Goal: Information Seeking & Learning: Learn about a topic

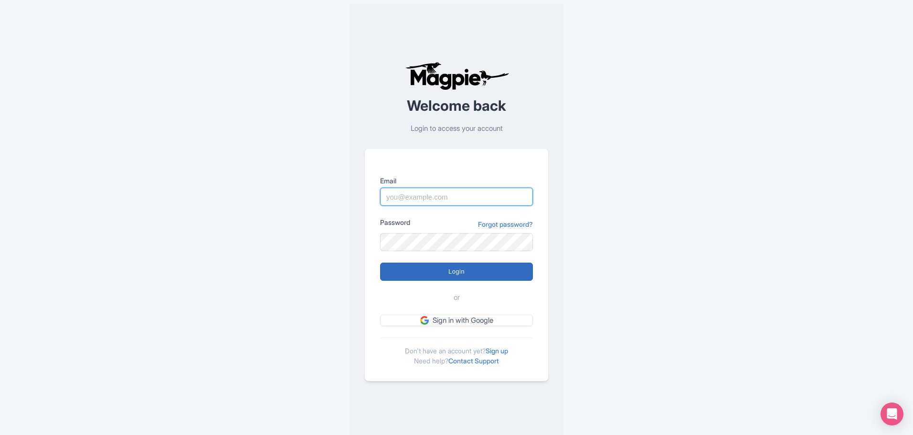
type input "bob.hornstein@intrepidtravel.com"
click at [507, 273] on input "Login" at bounding box center [456, 272] width 153 height 18
type input "Logging in..."
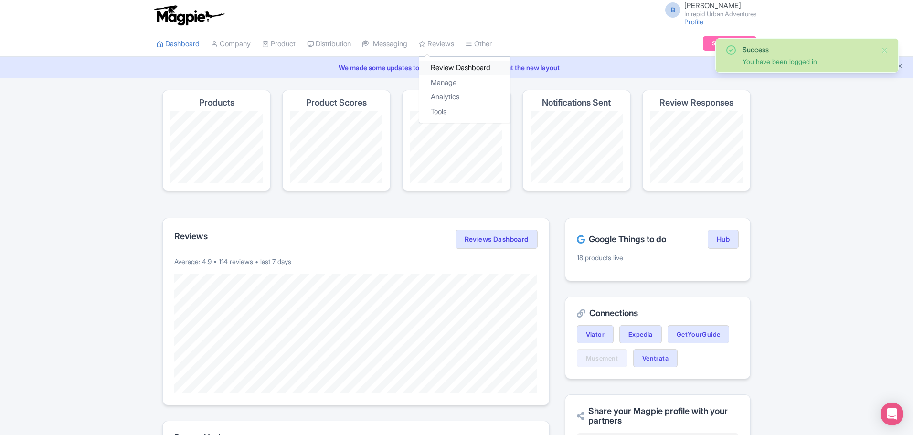
click at [453, 69] on link "Review Dashboard" at bounding box center [464, 68] width 91 height 15
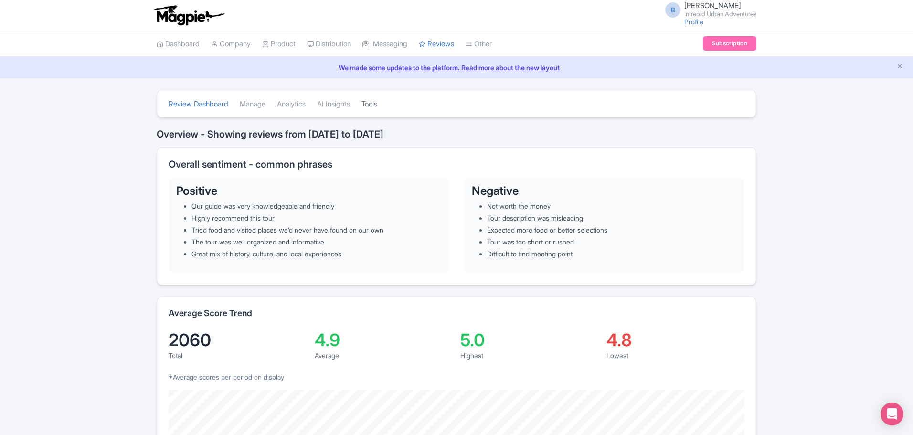
click at [377, 104] on link "Tools" at bounding box center [369, 104] width 16 height 26
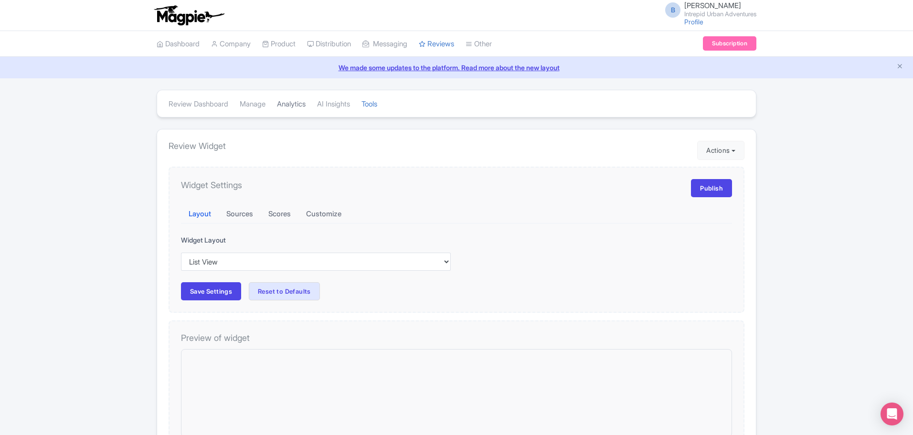
click at [299, 104] on link "Analytics" at bounding box center [291, 104] width 29 height 26
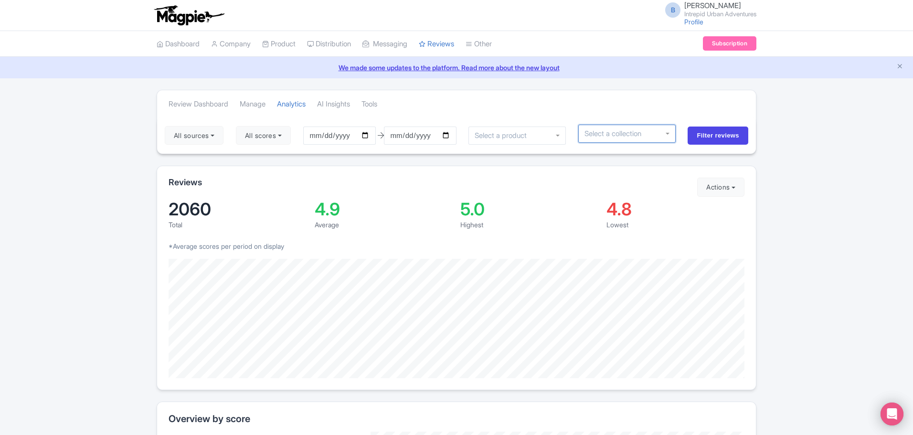
click at [667, 133] on div at bounding box center [626, 134] width 97 height 18
click at [669, 134] on div at bounding box center [626, 134] width 97 height 18
click at [596, 131] on input "select-one" at bounding box center [616, 133] width 64 height 9
drag, startPoint x: 607, startPoint y: 134, endPoint x: 580, endPoint y: 131, distance: 27.8
click at [580, 131] on div at bounding box center [626, 134] width 97 height 18
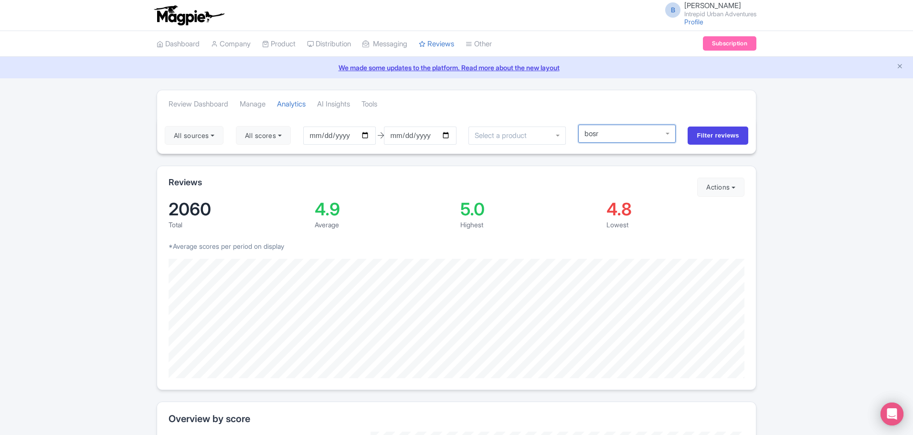
type input "bosr"
click at [562, 137] on div at bounding box center [516, 136] width 97 height 18
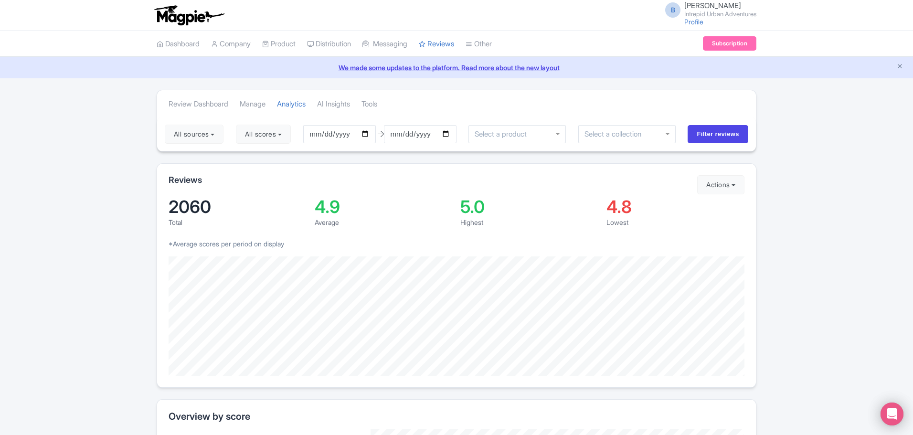
click at [517, 110] on div "Review Dashboard Manage Analytics AI Insights Tools" at bounding box center [456, 103] width 599 height 27
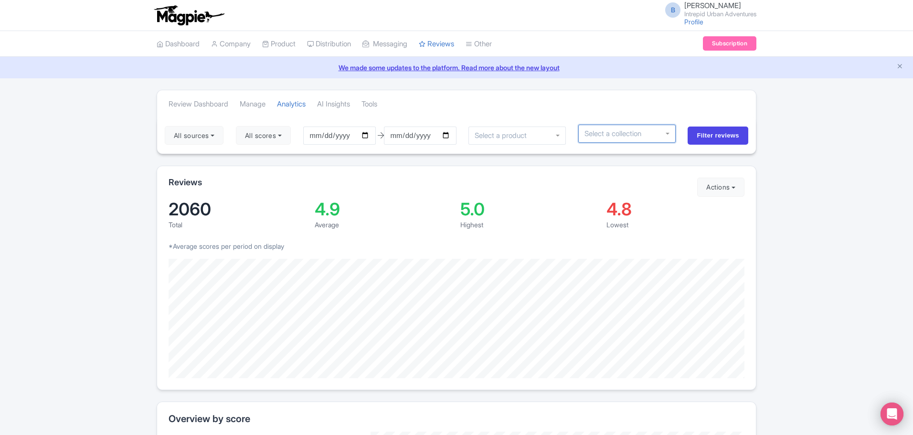
click at [671, 135] on div at bounding box center [626, 134] width 97 height 18
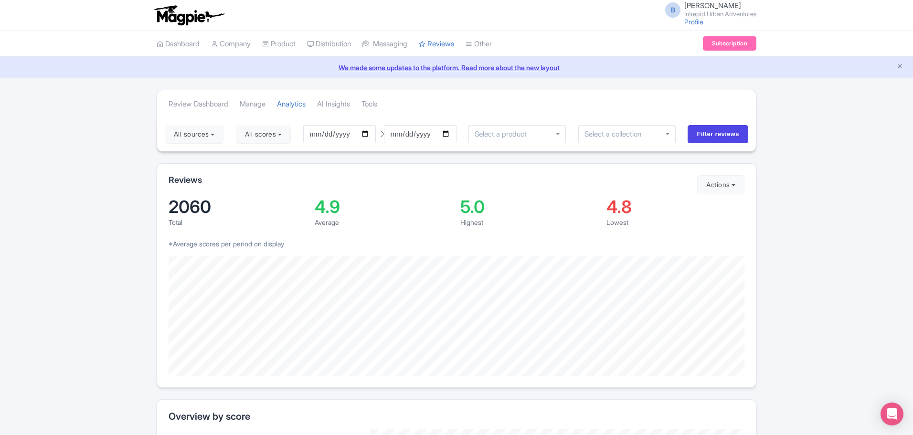
click at [669, 135] on div at bounding box center [626, 134] width 97 height 18
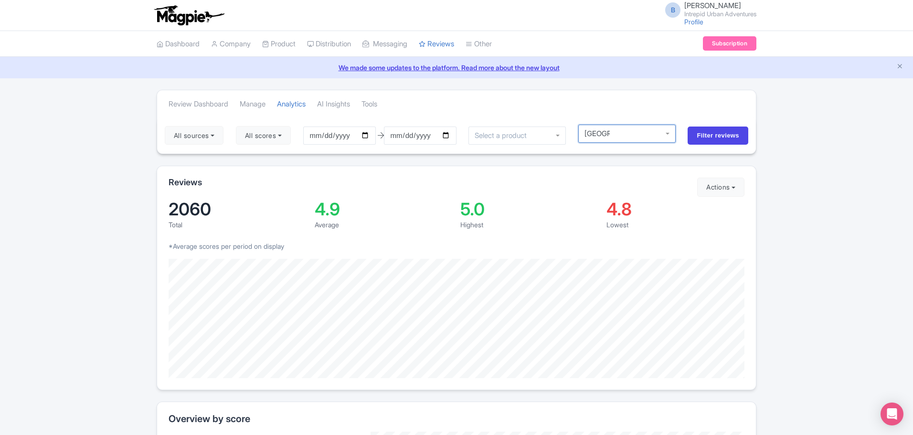
type input "Boston"
click at [371, 133] on input "[DATE]" at bounding box center [339, 136] width 73 height 18
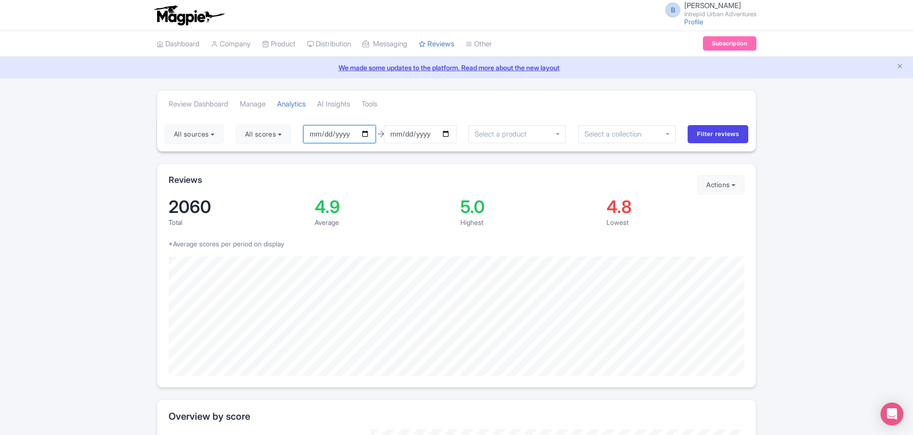
type input "2025-01-01"
click at [621, 133] on input "select-one" at bounding box center [616, 134] width 64 height 9
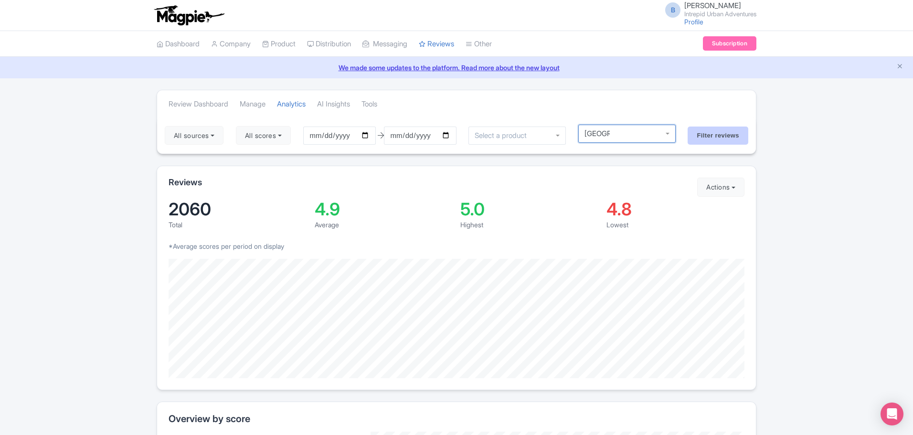
type input "Boston"
click at [720, 138] on input "Filter reviews" at bounding box center [718, 136] width 61 height 18
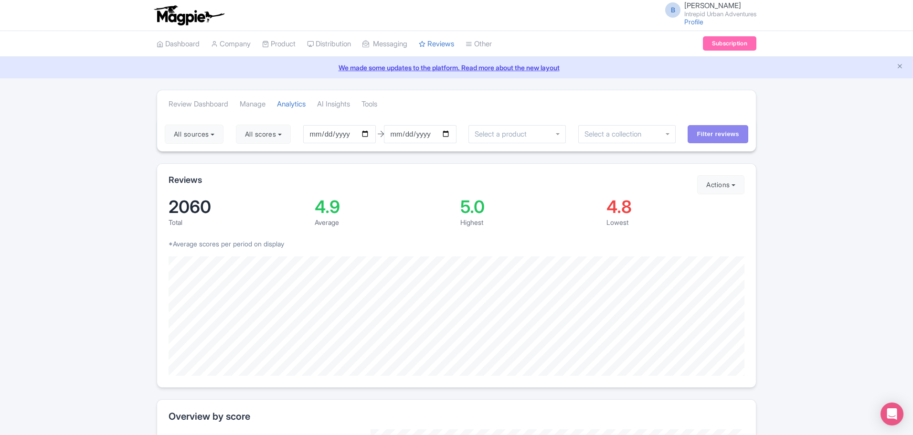
click at [562, 137] on div at bounding box center [516, 134] width 97 height 18
click at [554, 218] on div "Highest" at bounding box center [529, 222] width 138 height 10
click at [548, 131] on div "A Tour Through Tokyo’s Kitchen (with World's Most Famous Fish Market)" at bounding box center [517, 134] width 85 height 9
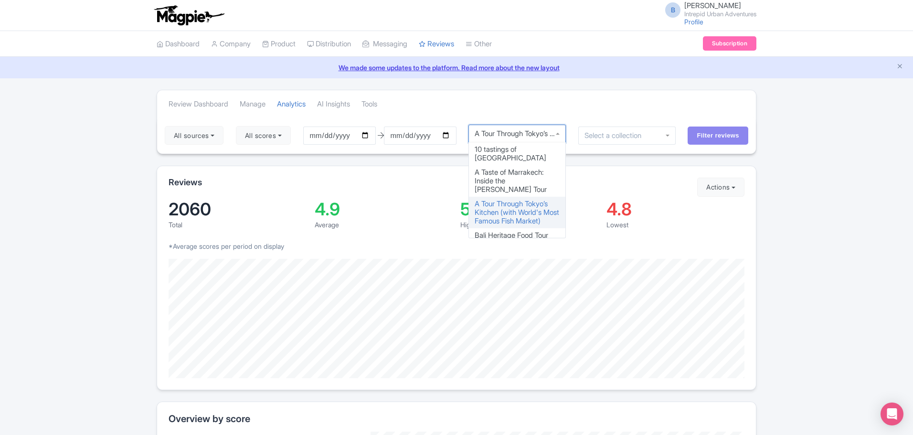
click at [561, 135] on div "A Tour Through Tokyo’s Kitchen (with World's Most Famous Fish Market)" at bounding box center [516, 134] width 97 height 18
click at [514, 100] on div "Review Dashboard Manage Analytics AI Insights Tools" at bounding box center [456, 103] width 599 height 27
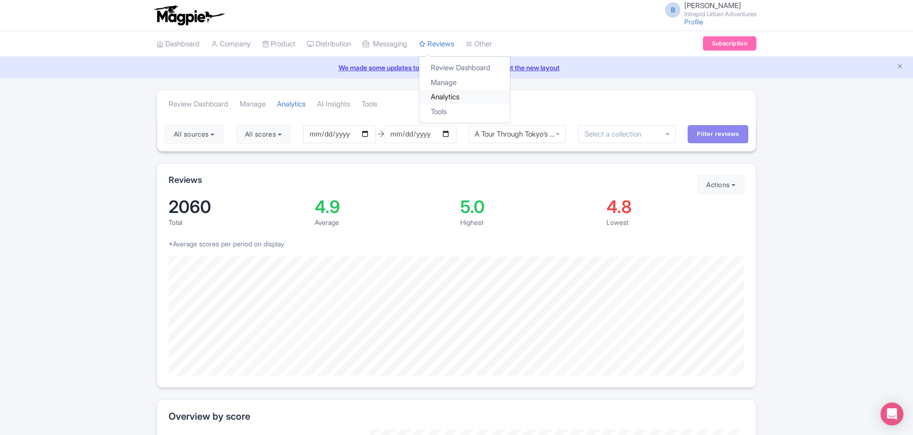
click at [458, 99] on link "Analytics" at bounding box center [464, 97] width 91 height 15
click at [460, 83] on link "Manage" at bounding box center [464, 82] width 91 height 15
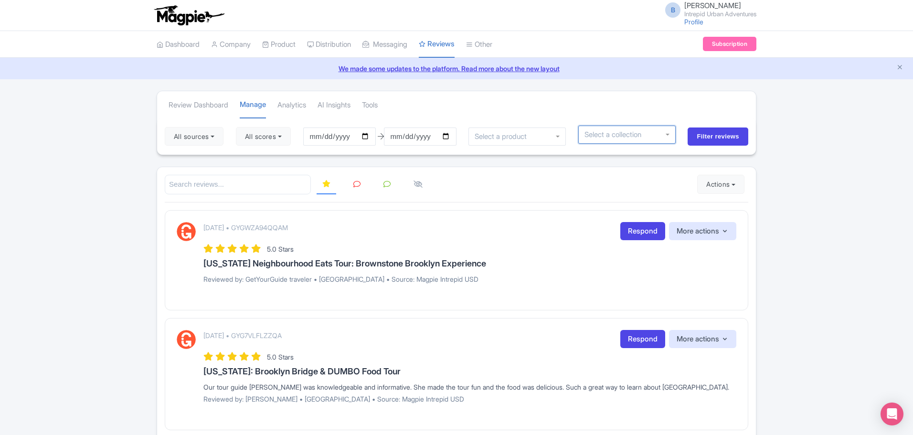
click at [666, 130] on div at bounding box center [626, 135] width 97 height 18
click at [669, 133] on div at bounding box center [626, 135] width 97 height 18
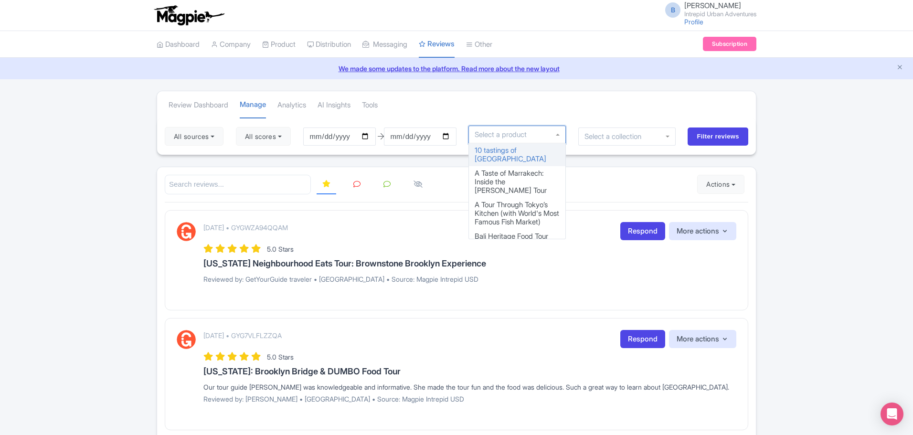
click at [560, 138] on div at bounding box center [516, 135] width 97 height 18
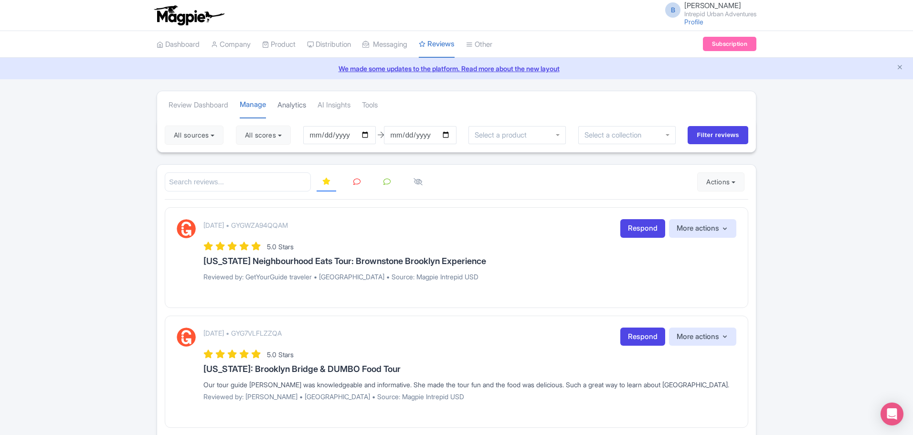
click at [301, 100] on link "Analytics" at bounding box center [291, 105] width 29 height 26
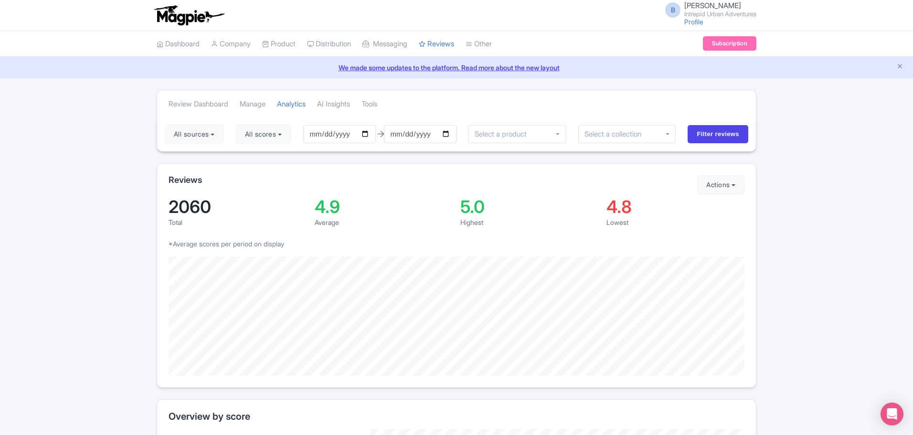
click at [661, 136] on div at bounding box center [626, 134] width 97 height 18
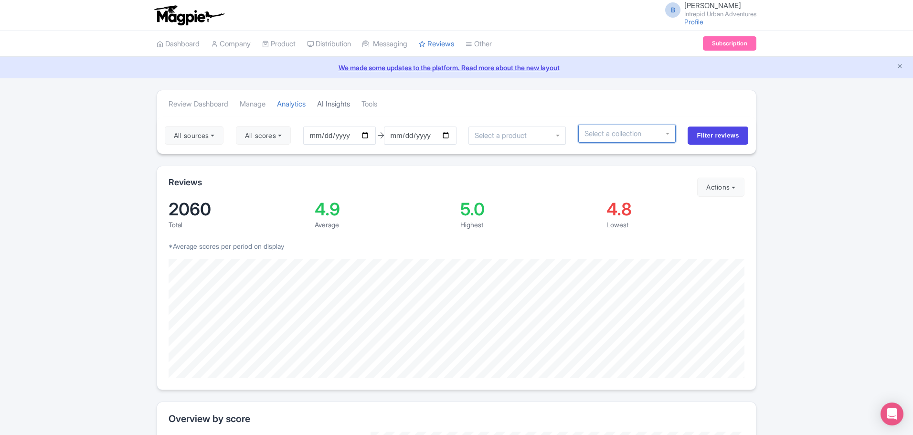
click at [340, 104] on link "AI Insights" at bounding box center [333, 104] width 33 height 26
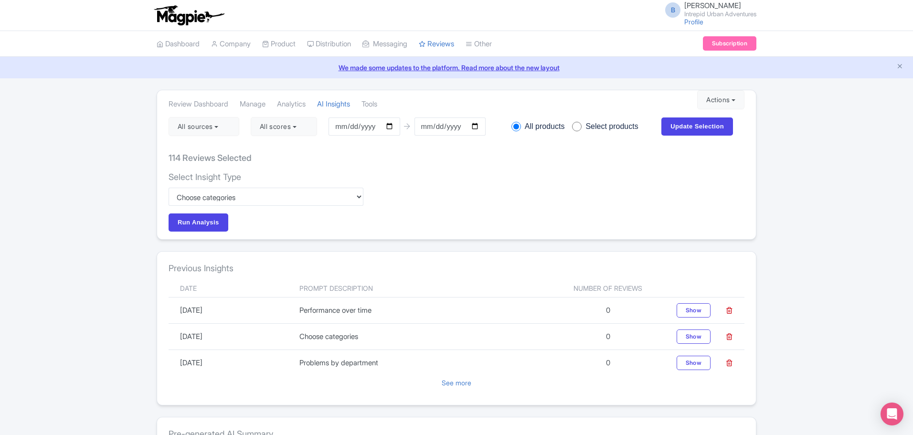
click at [580, 127] on input "radio" at bounding box center [577, 127] width 10 height 10
radio input "true"
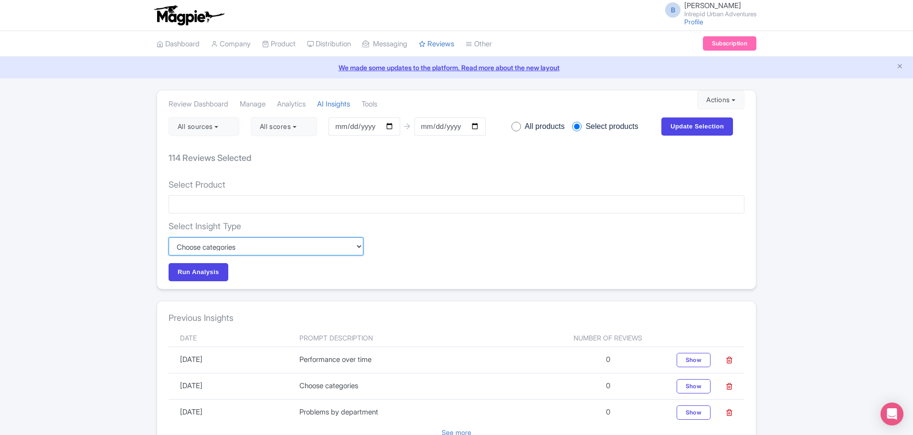
click at [363, 245] on select "Custom Choose categories Staff names - both positive and negative context Probl…" at bounding box center [266, 246] width 195 height 18
click at [336, 166] on div "114 Reviews Selected" at bounding box center [457, 158] width 576 height 28
click at [452, 109] on link "Tools" at bounding box center [464, 112] width 91 height 15
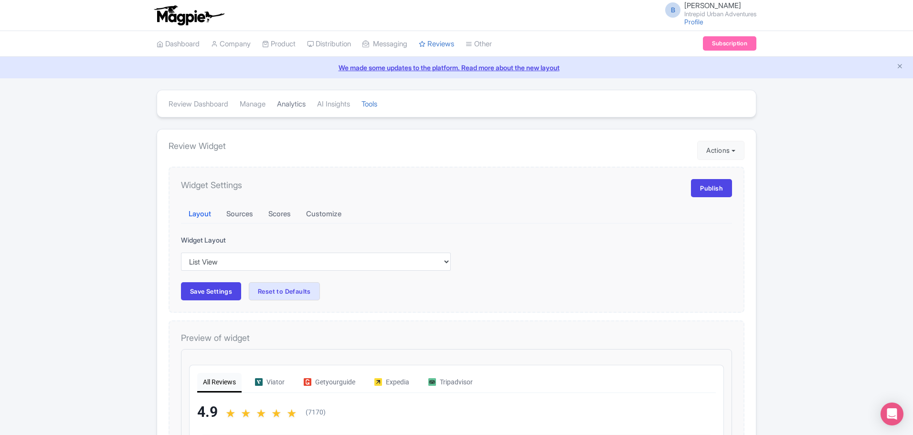
click at [300, 98] on link "Analytics" at bounding box center [291, 104] width 29 height 26
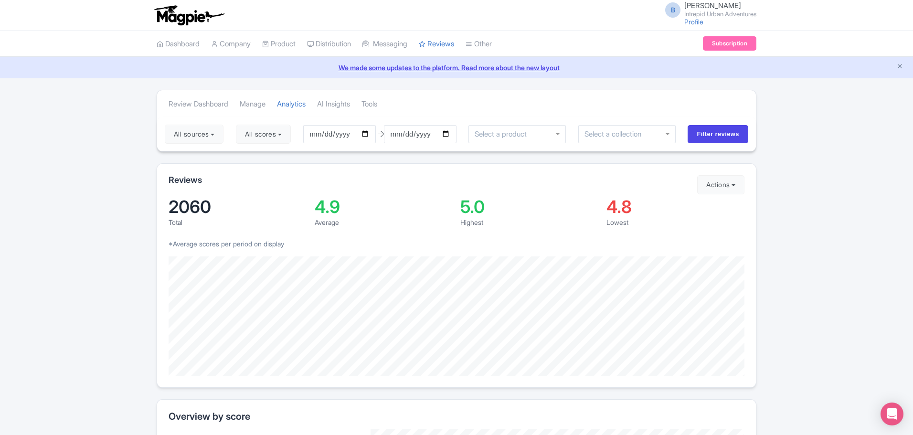
click at [629, 136] on input "select-one" at bounding box center [616, 134] width 64 height 9
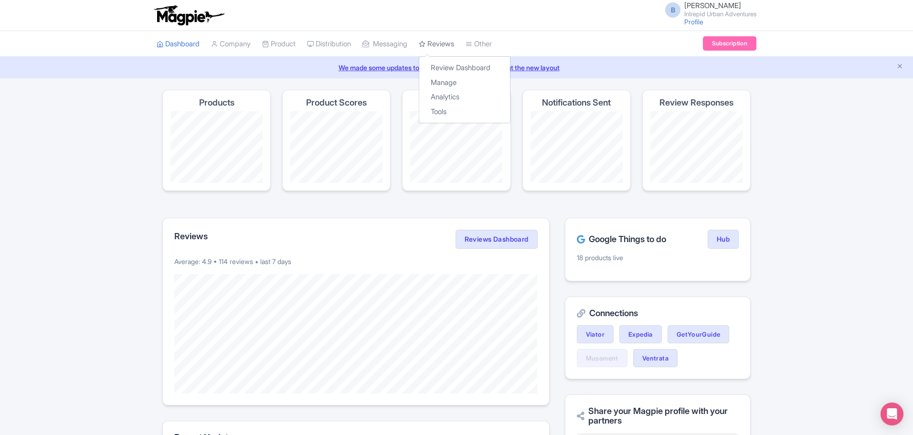
click at [441, 43] on link "Reviews" at bounding box center [436, 44] width 35 height 26
click at [468, 64] on link "Review Dashboard" at bounding box center [464, 68] width 91 height 15
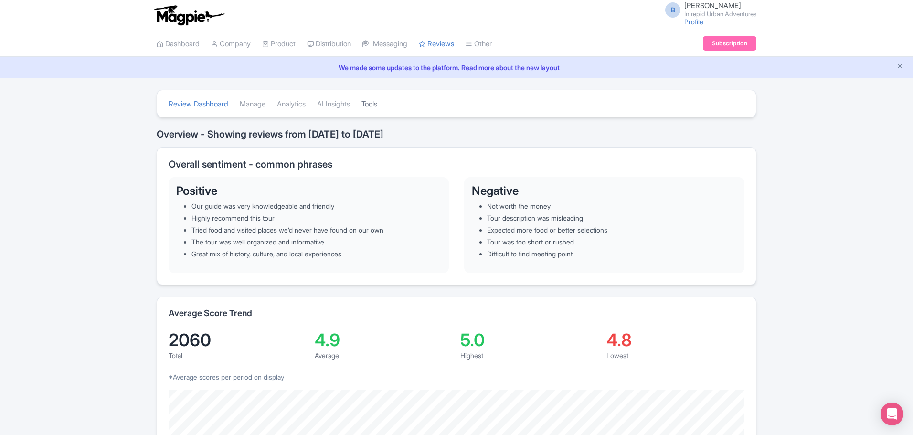
click at [377, 106] on link "Tools" at bounding box center [369, 104] width 16 height 26
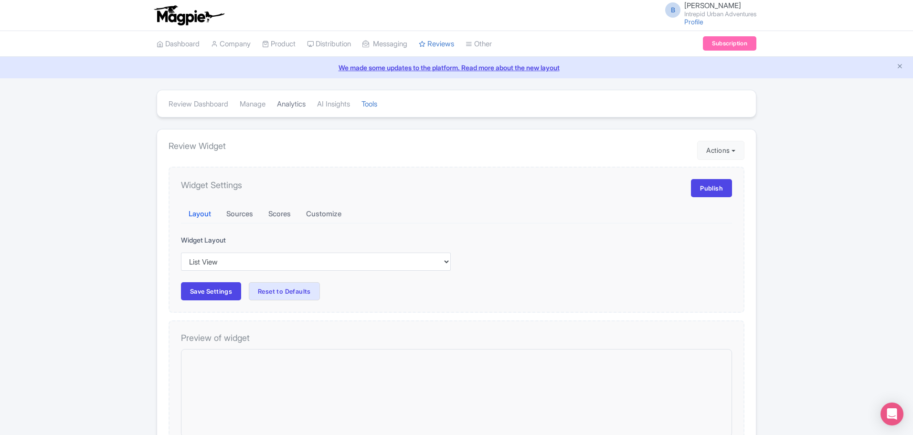
click at [298, 108] on link "Analytics" at bounding box center [291, 104] width 29 height 26
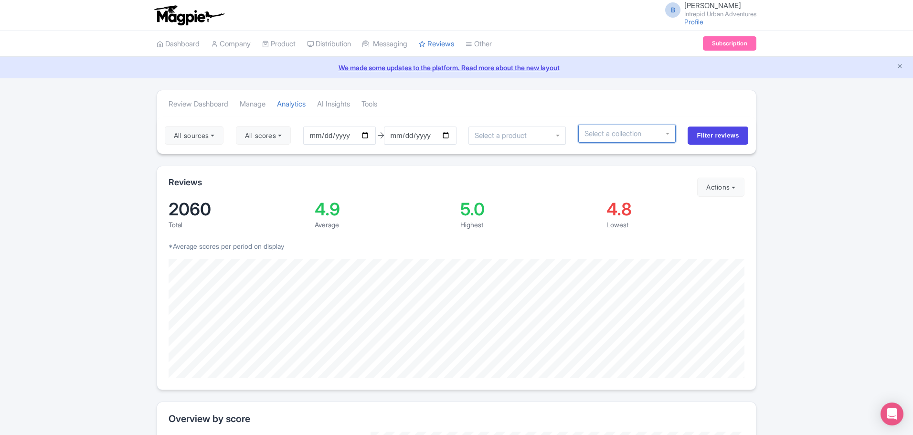
click at [610, 134] on input "select-one" at bounding box center [616, 133] width 64 height 9
type input "Boston"
click at [368, 137] on input "2025-05-26" at bounding box center [339, 136] width 73 height 18
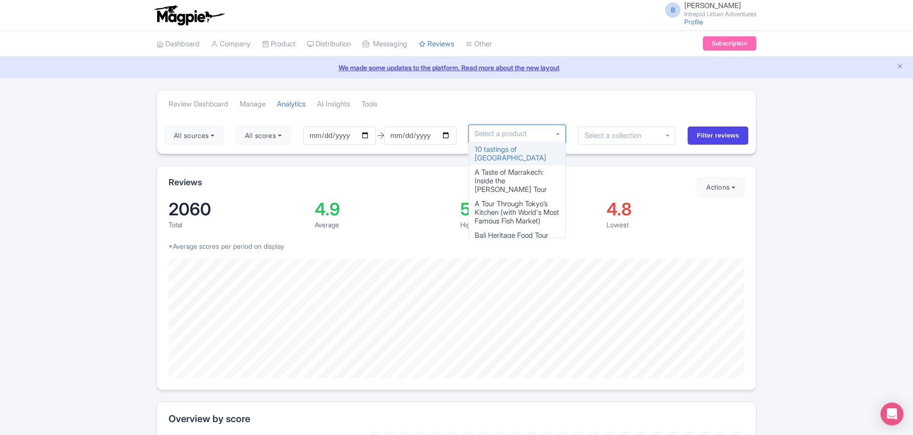
click at [560, 137] on div at bounding box center [516, 134] width 97 height 18
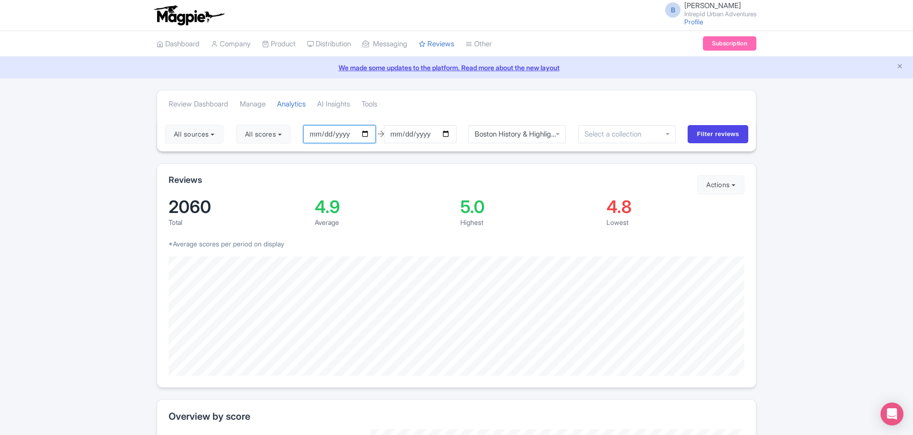
click at [369, 136] on input "2025-05-26" at bounding box center [339, 134] width 73 height 18
type input "2025-01-26"
click at [716, 140] on input "Filter reviews" at bounding box center [718, 134] width 61 height 18
click at [534, 127] on div "Boston History & Highlights Discovery Tour" at bounding box center [515, 134] width 97 height 18
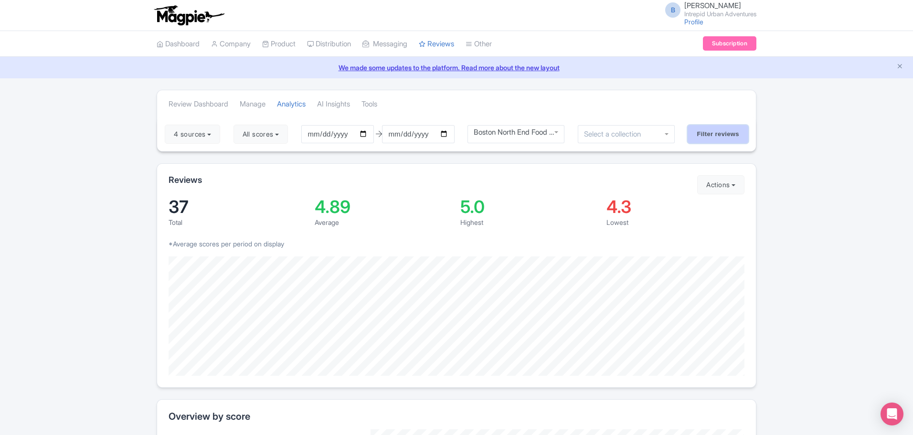
click at [727, 134] on input "Filter reviews" at bounding box center [718, 134] width 61 height 18
click at [548, 130] on div "Boston North End Food Experience Tour" at bounding box center [516, 128] width 85 height 9
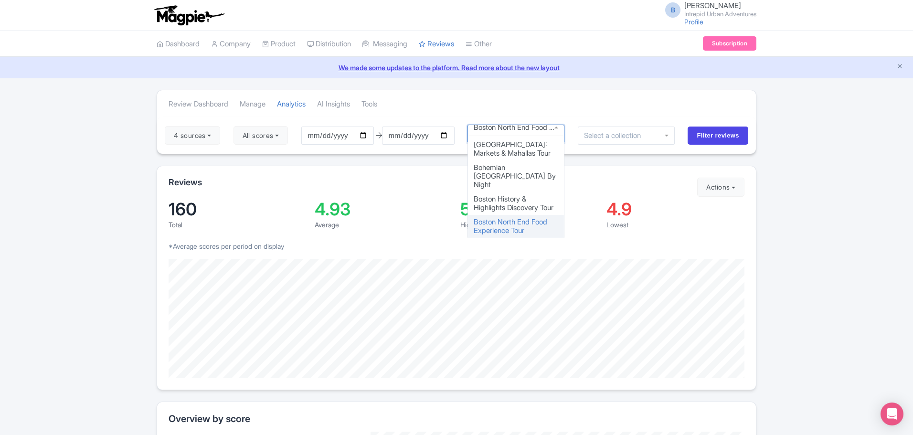
scroll to position [415, 0]
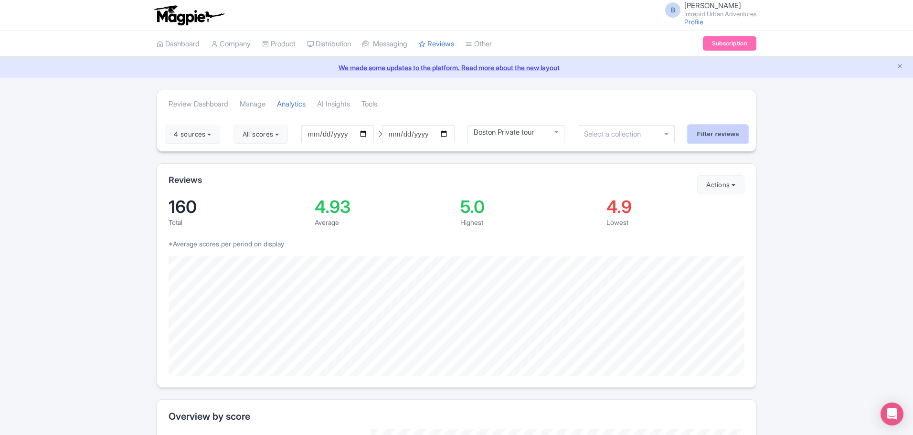
click at [722, 133] on input "Filter reviews" at bounding box center [718, 134] width 61 height 18
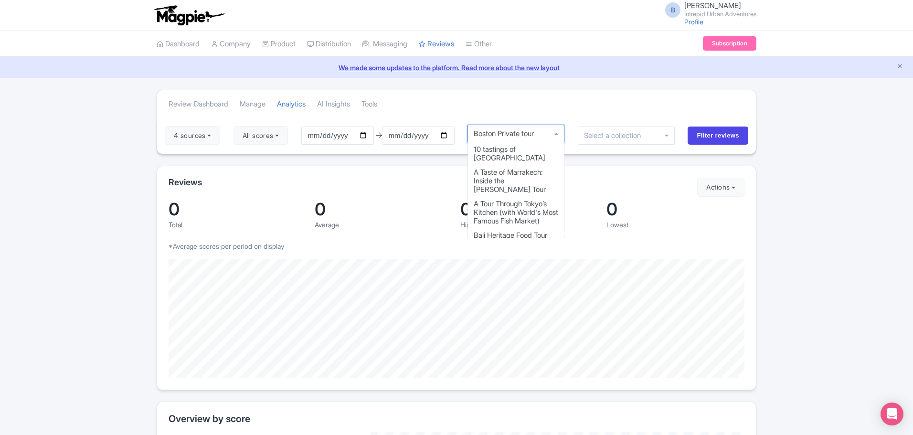
click at [538, 131] on div "Boston Private tour" at bounding box center [516, 133] width 85 height 9
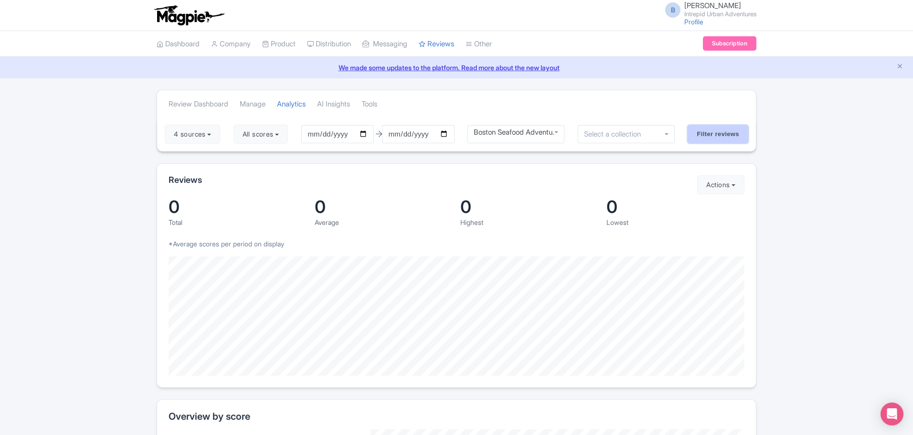
click at [729, 134] on input "Filter reviews" at bounding box center [718, 134] width 61 height 18
click at [367, 135] on input "[DATE]" at bounding box center [337, 134] width 73 height 18
type input "[DATE]"
click at [714, 133] on input "Filter reviews" at bounding box center [718, 134] width 61 height 18
click at [554, 133] on div "Boston Seafood Adventure" at bounding box center [515, 134] width 97 height 18
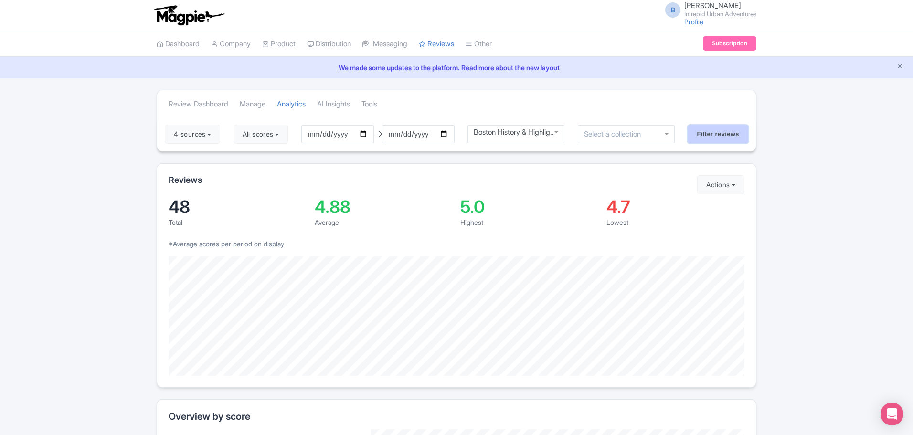
click at [730, 140] on input "Filter reviews" at bounding box center [718, 134] width 61 height 18
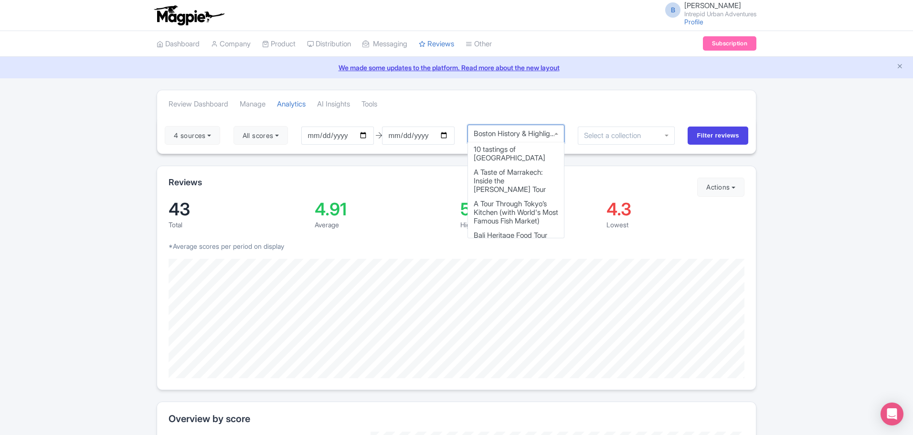
click at [526, 127] on div "Boston History & Highlights Discovery Tour" at bounding box center [515, 134] width 97 height 18
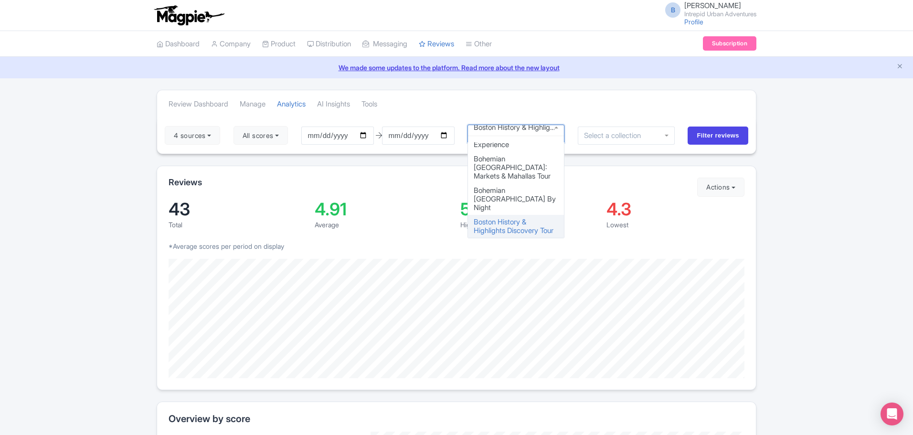
scroll to position [392, 0]
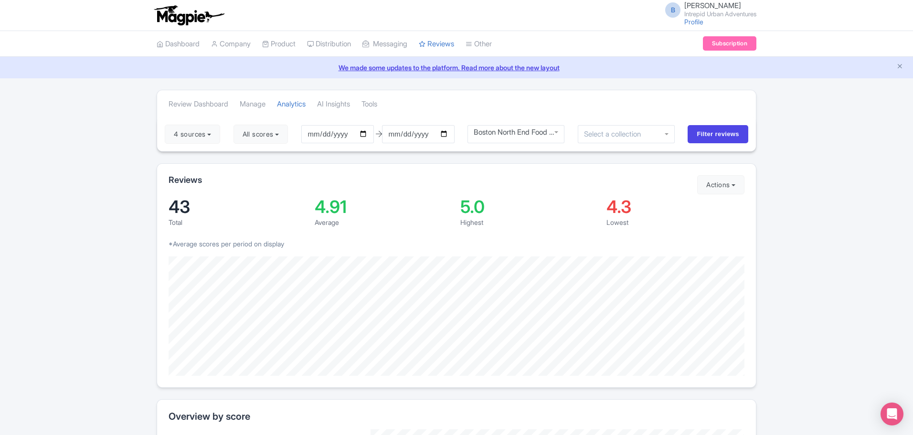
click at [509, 168] on div "Reviews Actions Import new reviews Download Reviews Manage Review Responder too…" at bounding box center [457, 275] width 600 height 224
click at [737, 140] on input "Filter reviews" at bounding box center [718, 134] width 61 height 18
click at [537, 130] on div "Boston North End Food Experience Tour" at bounding box center [516, 128] width 85 height 9
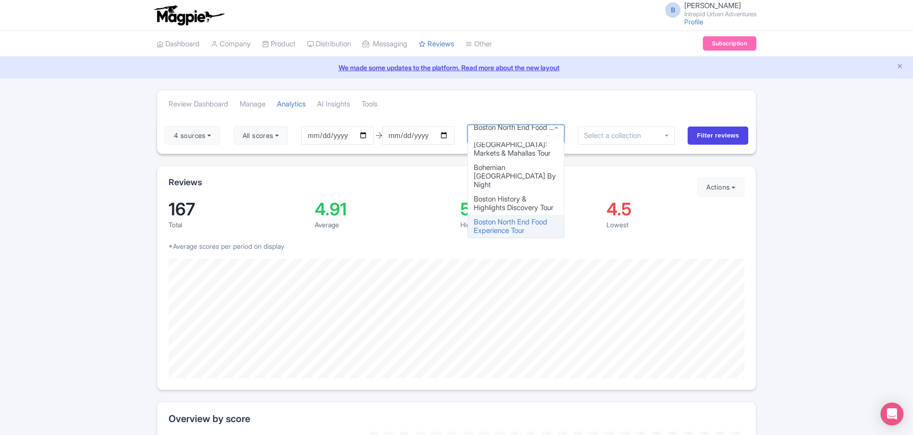
scroll to position [415, 0]
click at [517, 181] on div "Reviews" at bounding box center [457, 185] width 576 height 15
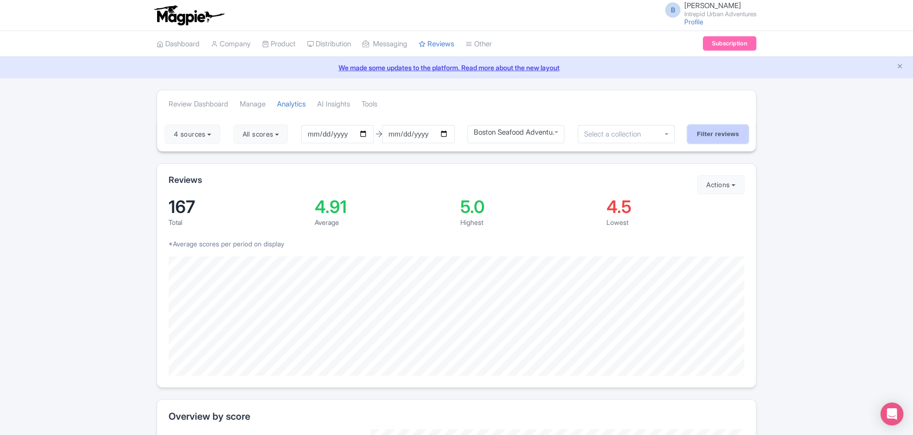
click at [722, 138] on input "Filter reviews" at bounding box center [718, 134] width 61 height 18
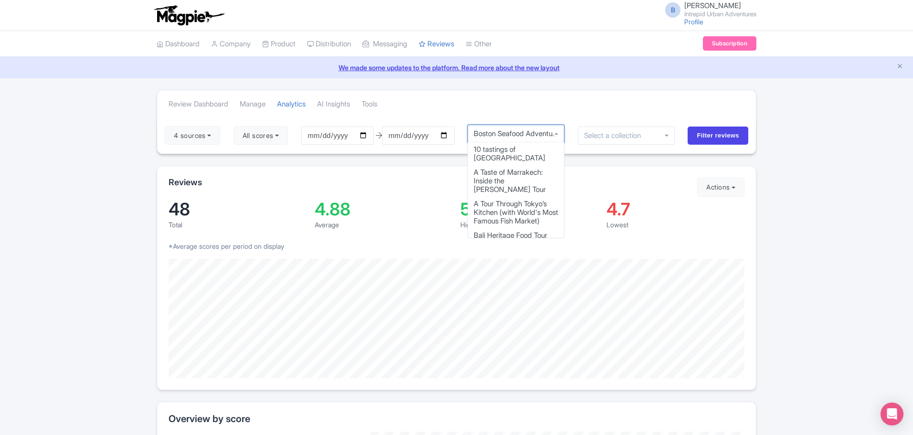
click at [545, 131] on div "Boston Seafood Adventure" at bounding box center [516, 133] width 85 height 9
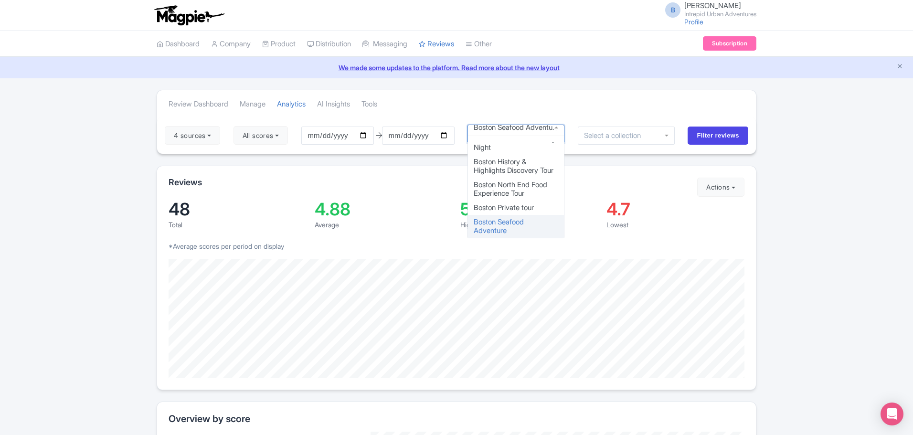
click at [563, 220] on div "Highest" at bounding box center [529, 225] width 138 height 10
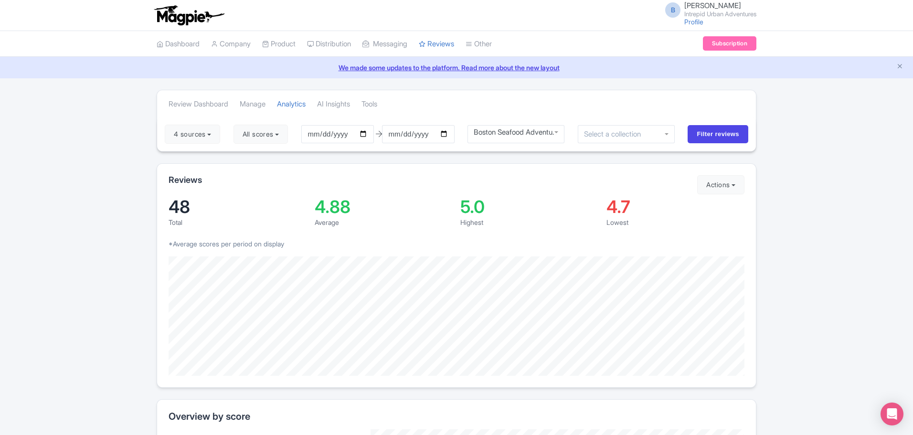
click at [554, 129] on div "Boston Seafood Adventure" at bounding box center [516, 132] width 85 height 9
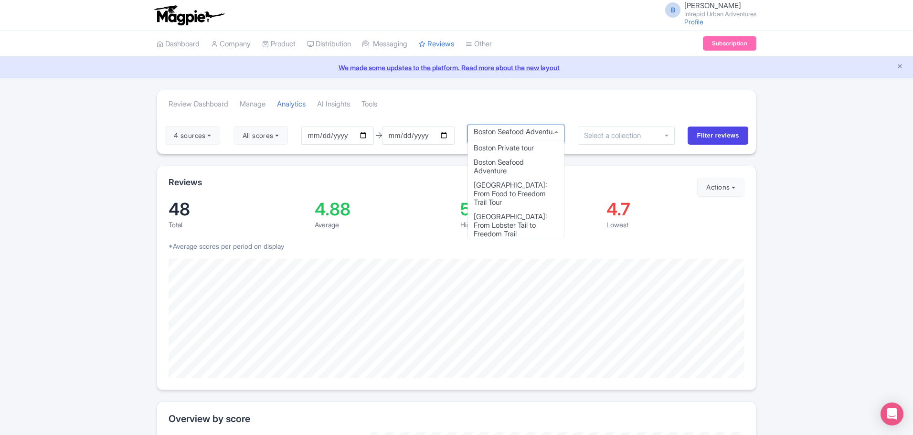
scroll to position [452, 0]
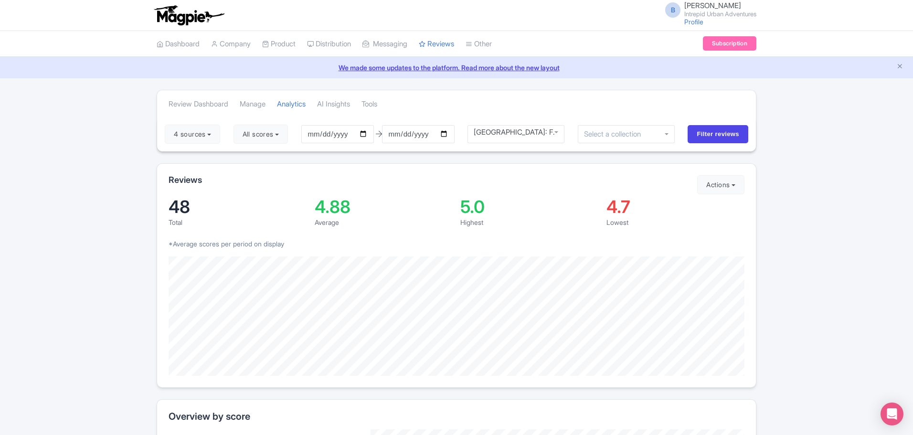
click at [530, 163] on div "Reviews Actions Import new reviews Download Reviews Manage Review Responder too…" at bounding box center [457, 275] width 600 height 224
click at [705, 134] on input "Filter reviews" at bounding box center [718, 134] width 61 height 18
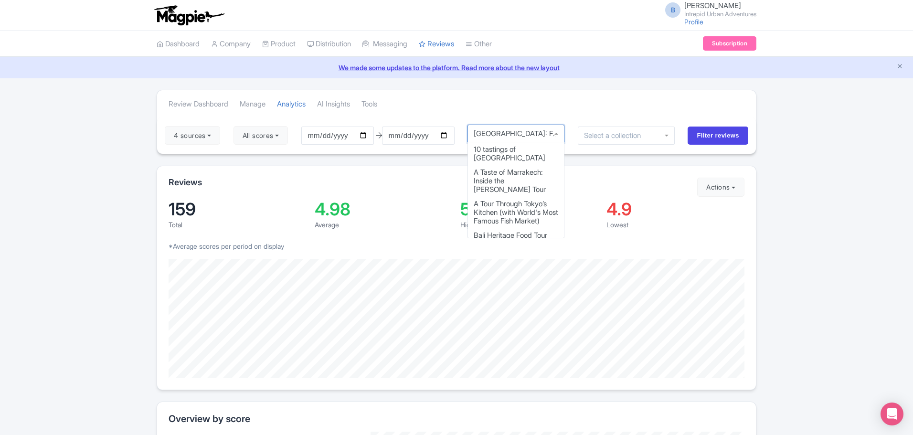
scroll to position [6, 0]
click at [547, 130] on div "[GEOGRAPHIC_DATA]: From Food to Freedom Trail Tour" at bounding box center [516, 127] width 85 height 9
click at [549, 132] on div "[GEOGRAPHIC_DATA]: From Food to Freedom Trail Tour" at bounding box center [516, 131] width 85 height 9
click at [568, 223] on div "Highest" at bounding box center [529, 225] width 138 height 10
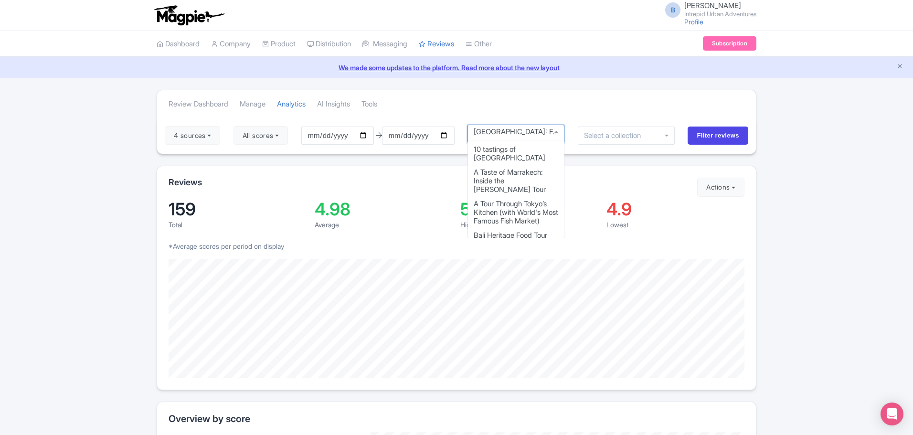
click at [568, 223] on div "Highest" at bounding box center [529, 225] width 138 height 10
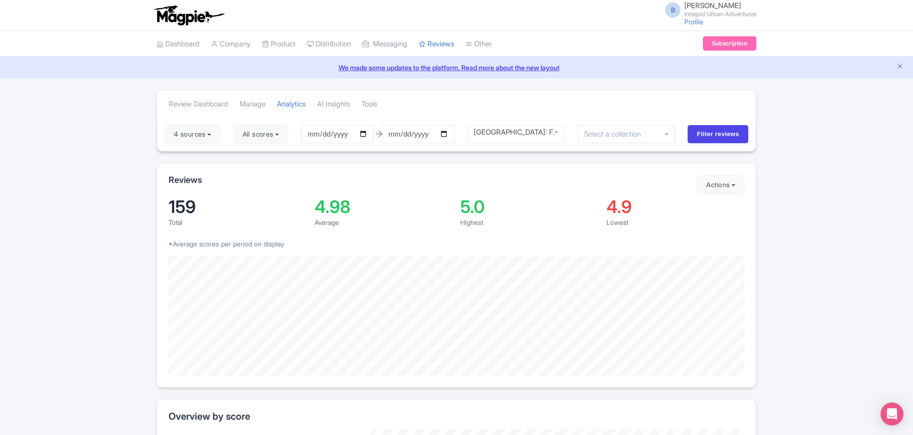
click at [539, 132] on div "[GEOGRAPHIC_DATA]: From Food to Freedom Trail Tour" at bounding box center [516, 132] width 85 height 9
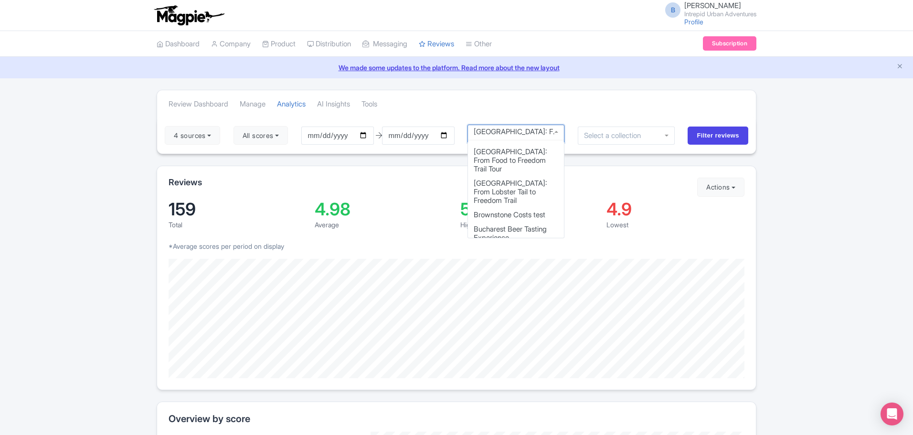
scroll to position [475, 0]
click at [532, 138] on div "[GEOGRAPHIC_DATA]: From Food to Freedom Trail Tour" at bounding box center [515, 134] width 97 height 18
click at [558, 130] on div "Boston Seafood Adventure" at bounding box center [516, 131] width 85 height 9
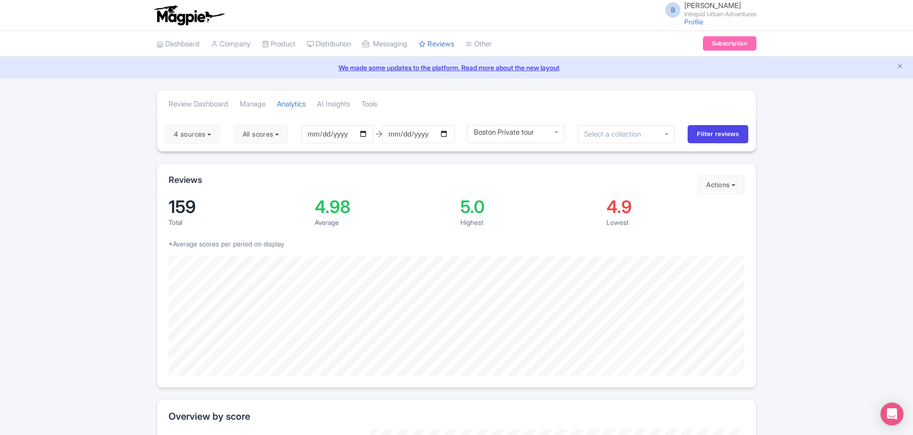
click at [561, 136] on div "Boston Private tour" at bounding box center [515, 134] width 97 height 18
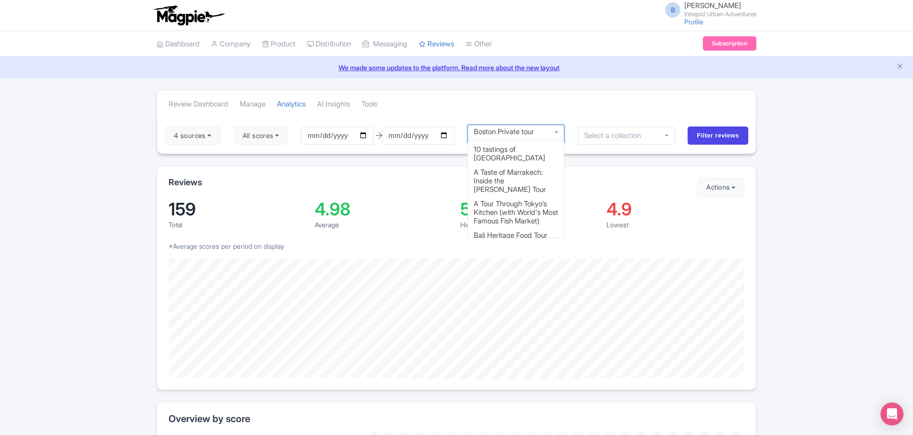
scroll to position [475, 0]
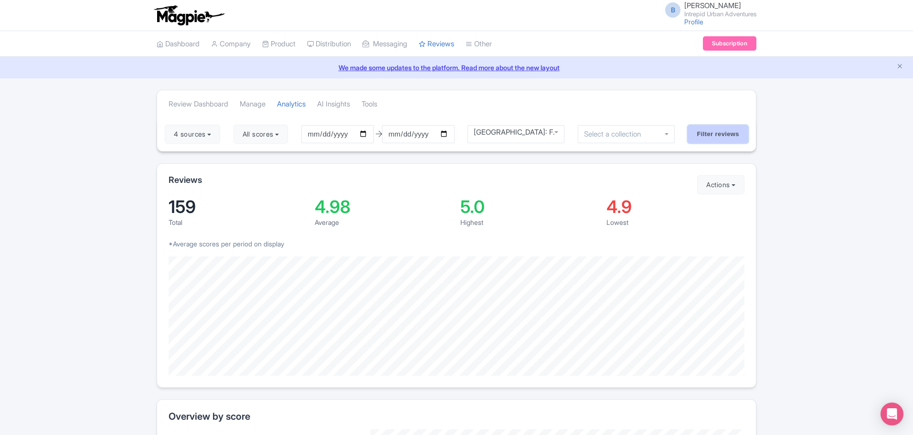
click at [724, 135] on input "Filter reviews" at bounding box center [718, 134] width 61 height 18
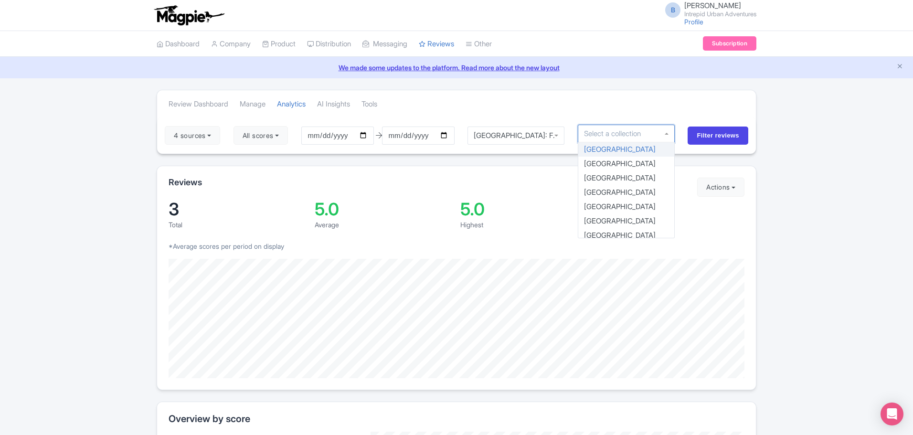
click at [628, 132] on input "select-one" at bounding box center [616, 133] width 64 height 9
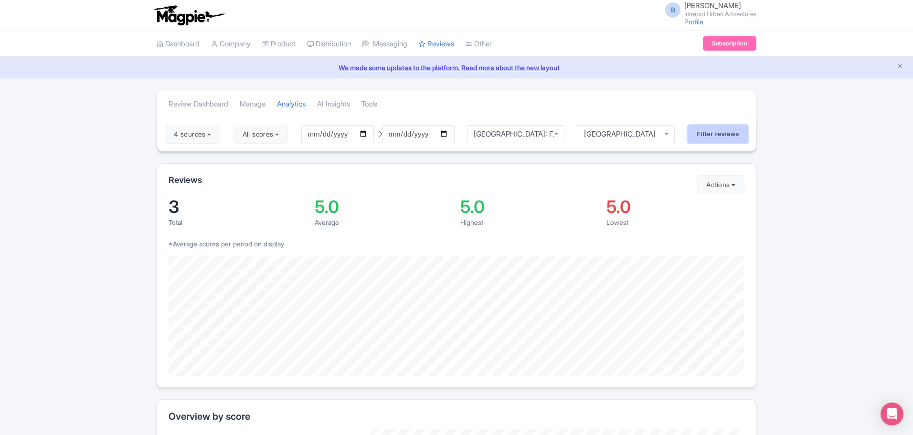
click at [713, 131] on input "Filter reviews" at bounding box center [718, 134] width 61 height 18
